Goal: Find specific page/section: Find specific page/section

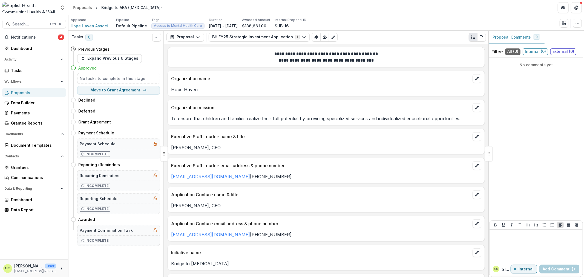
scroll to position [138, 0]
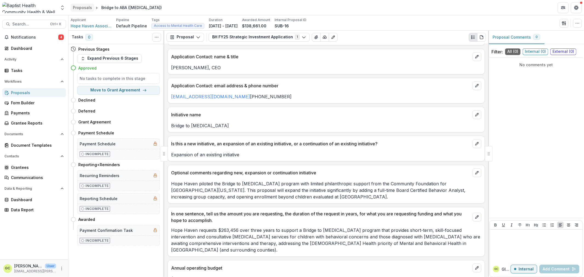
click at [82, 7] on div "Proposals" at bounding box center [82, 8] width 19 height 6
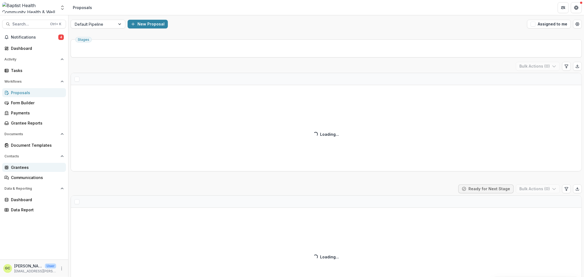
click at [25, 168] on div "Grantees" at bounding box center [36, 168] width 51 height 6
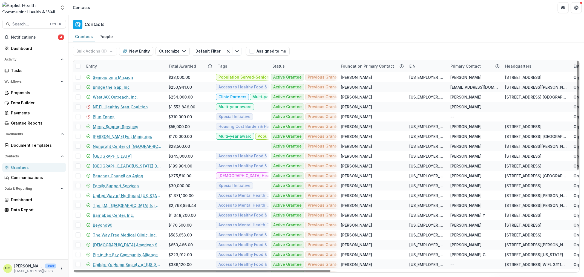
click at [93, 67] on div "Entity" at bounding box center [91, 66] width 17 height 6
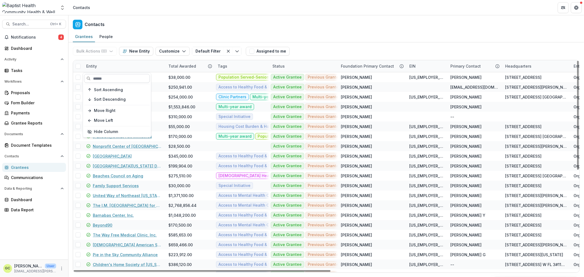
click at [100, 78] on input at bounding box center [117, 78] width 66 height 9
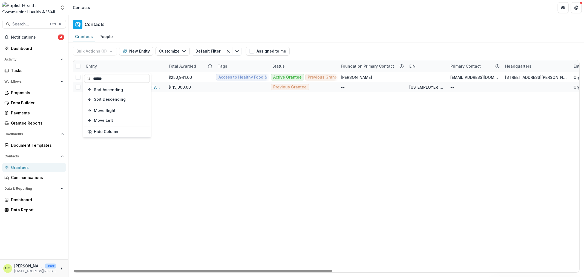
type input "******"
click at [219, 168] on div "Bridge the Gap, Inc. $250,941.00 Access to Healthy Food & Food Security [DEMOGR…" at bounding box center [568, 172] width 991 height 200
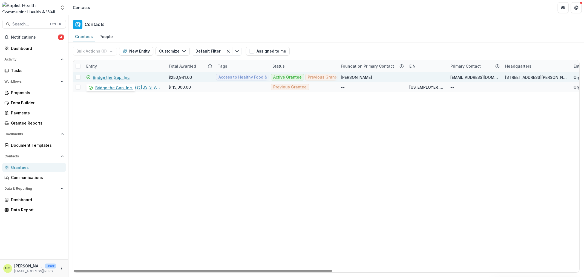
click at [116, 79] on link "Bridge the Gap, Inc." at bounding box center [112, 78] width 38 height 6
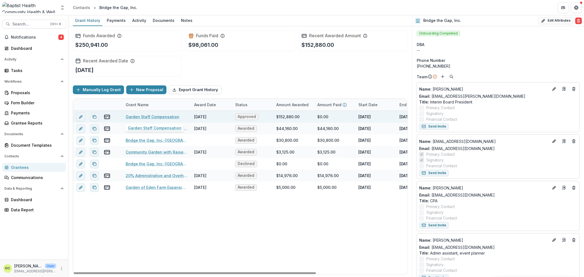
click at [163, 116] on link "Garden Staff Compensation" at bounding box center [153, 117] width 54 height 6
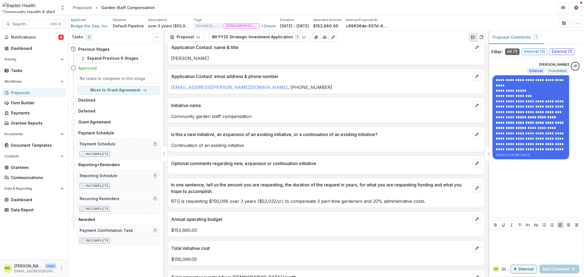
scroll to position [155, 0]
